Goal: Task Accomplishment & Management: Manage account settings

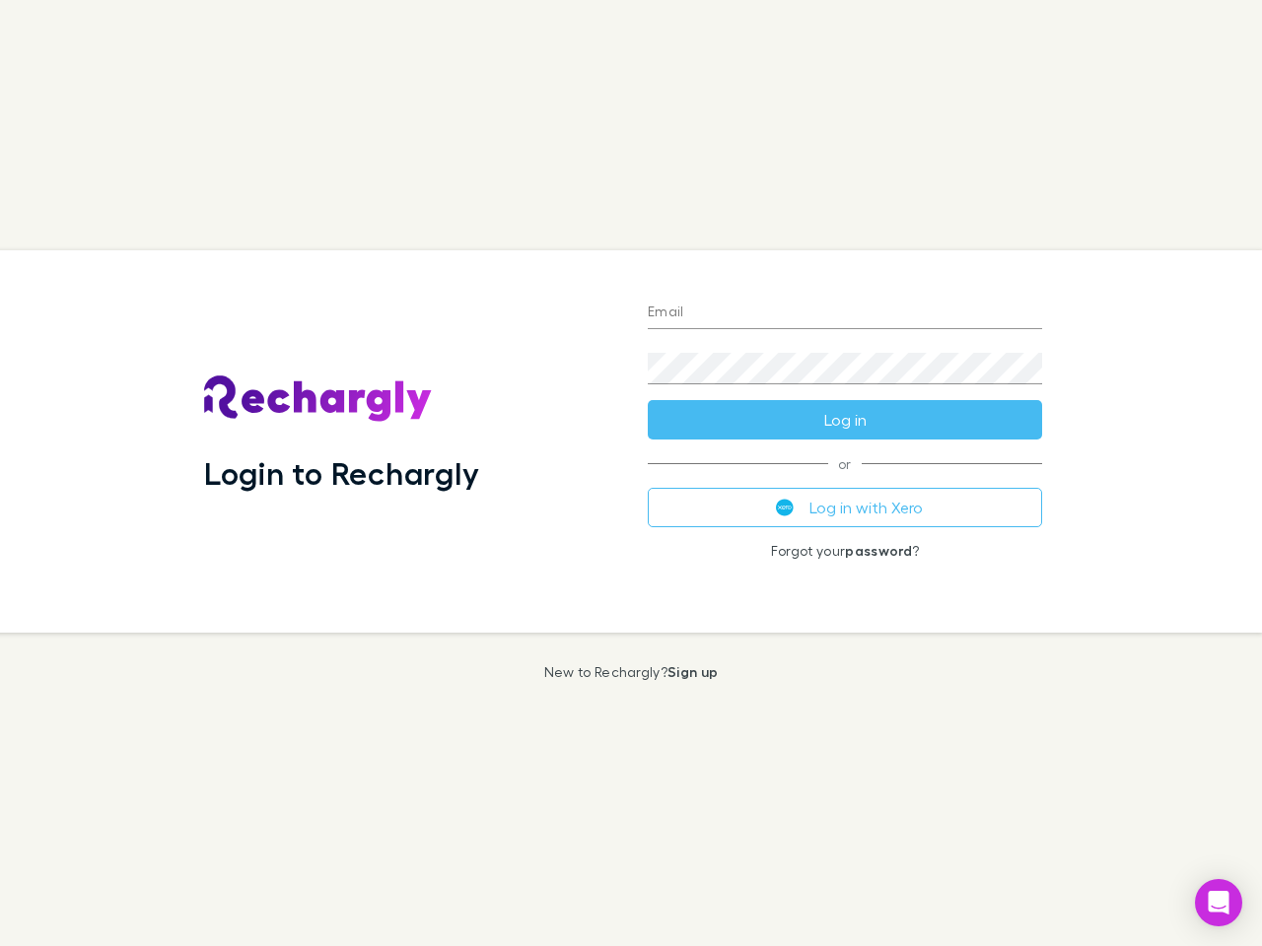
click at [631, 473] on div "Login to Rechargly" at bounding box center [410, 441] width 444 height 382
click at [845, 313] on input "Email" at bounding box center [845, 314] width 394 height 32
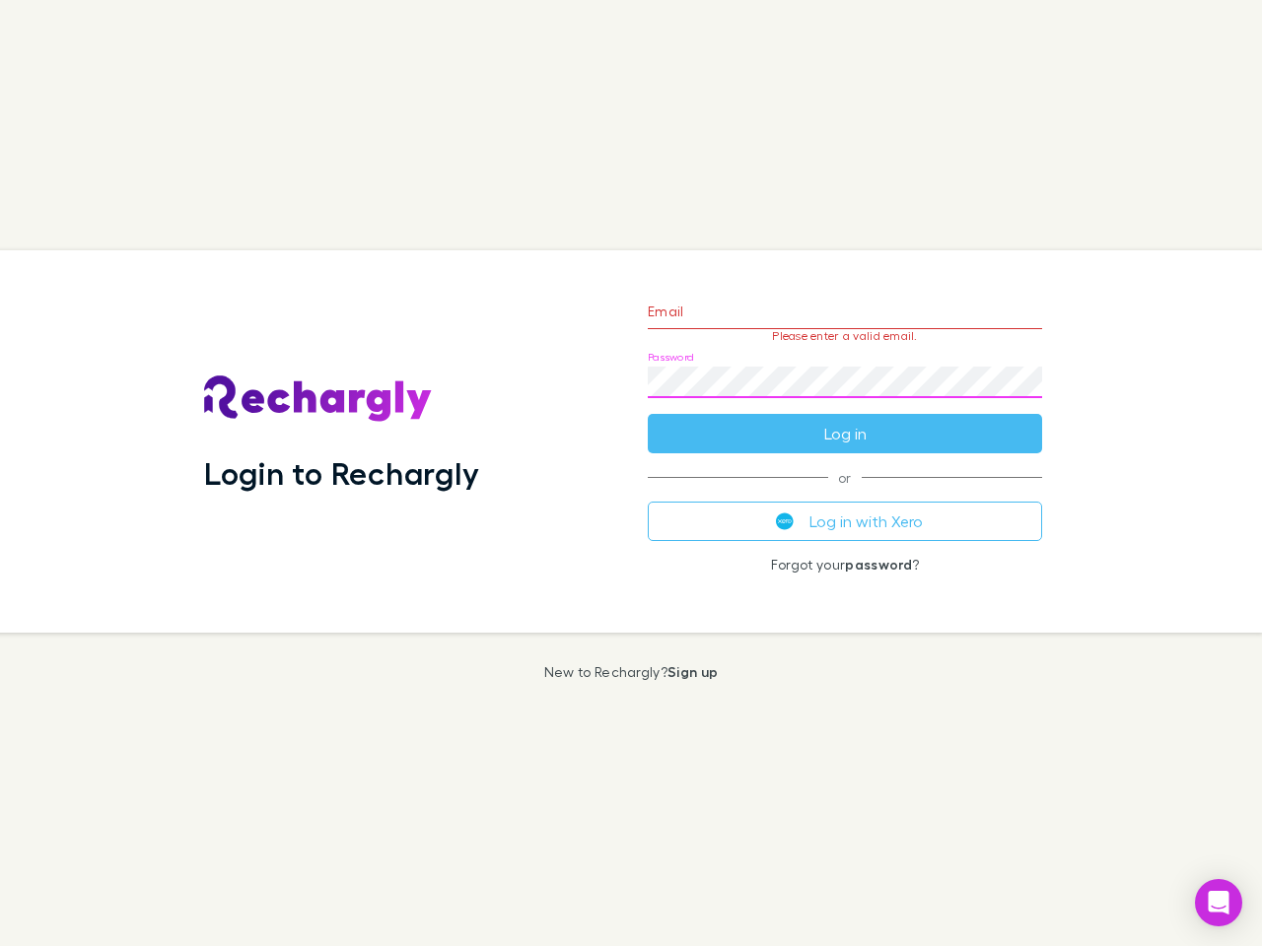
click at [845, 420] on form "Email Please enter a valid email. Password Log in" at bounding box center [845, 368] width 394 height 172
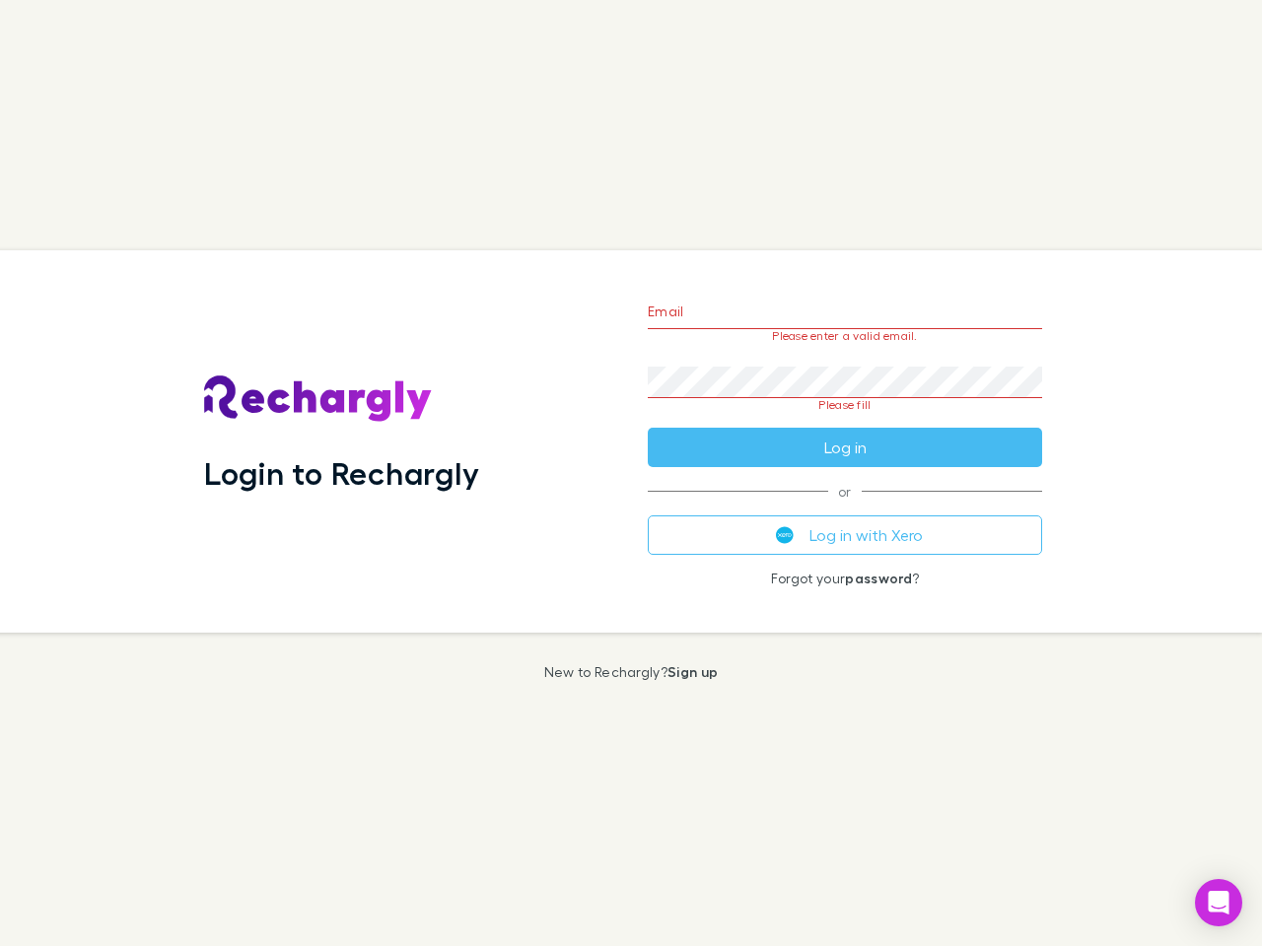
click at [845, 508] on div "Email Please enter a valid email. Password Please fill Log in or Log in with Xe…" at bounding box center [845, 441] width 426 height 382
click at [1218, 903] on icon "Open Intercom Messenger" at bounding box center [1218, 903] width 21 height 24
